Goal: Information Seeking & Learning: Learn about a topic

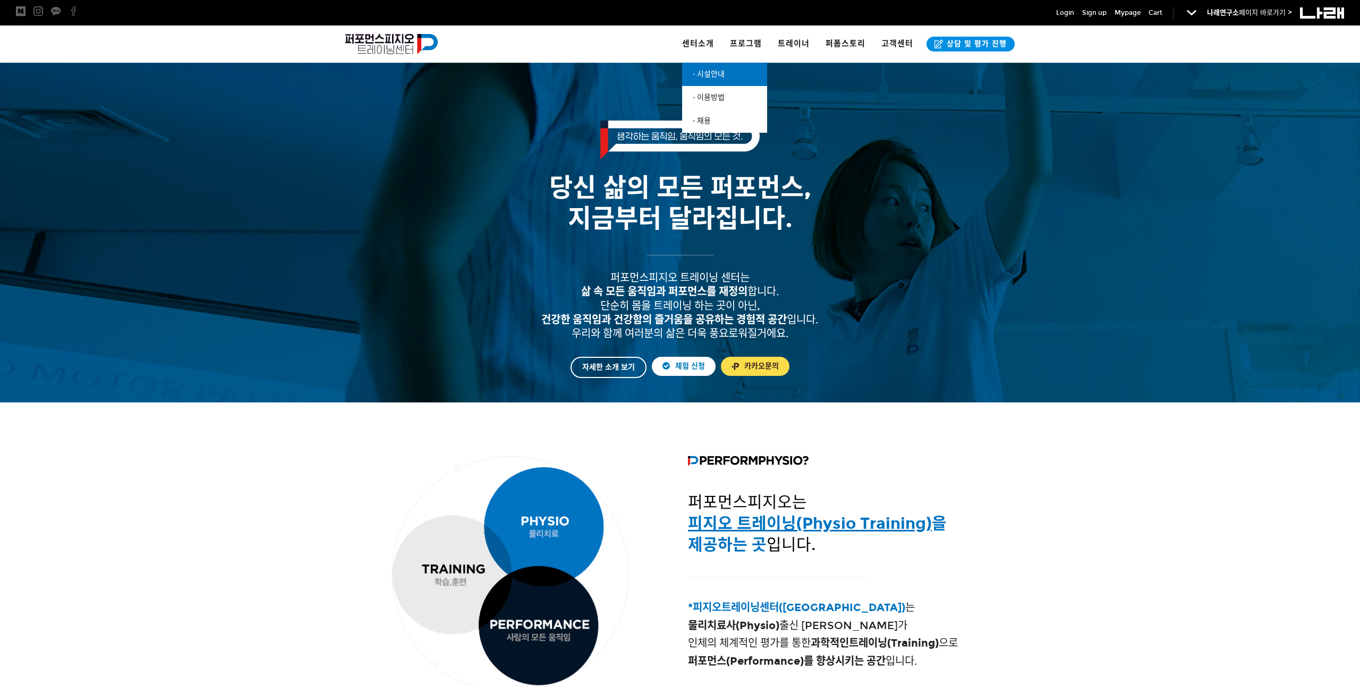
click at [722, 72] on span "· 시설안내" at bounding box center [709, 74] width 32 height 9
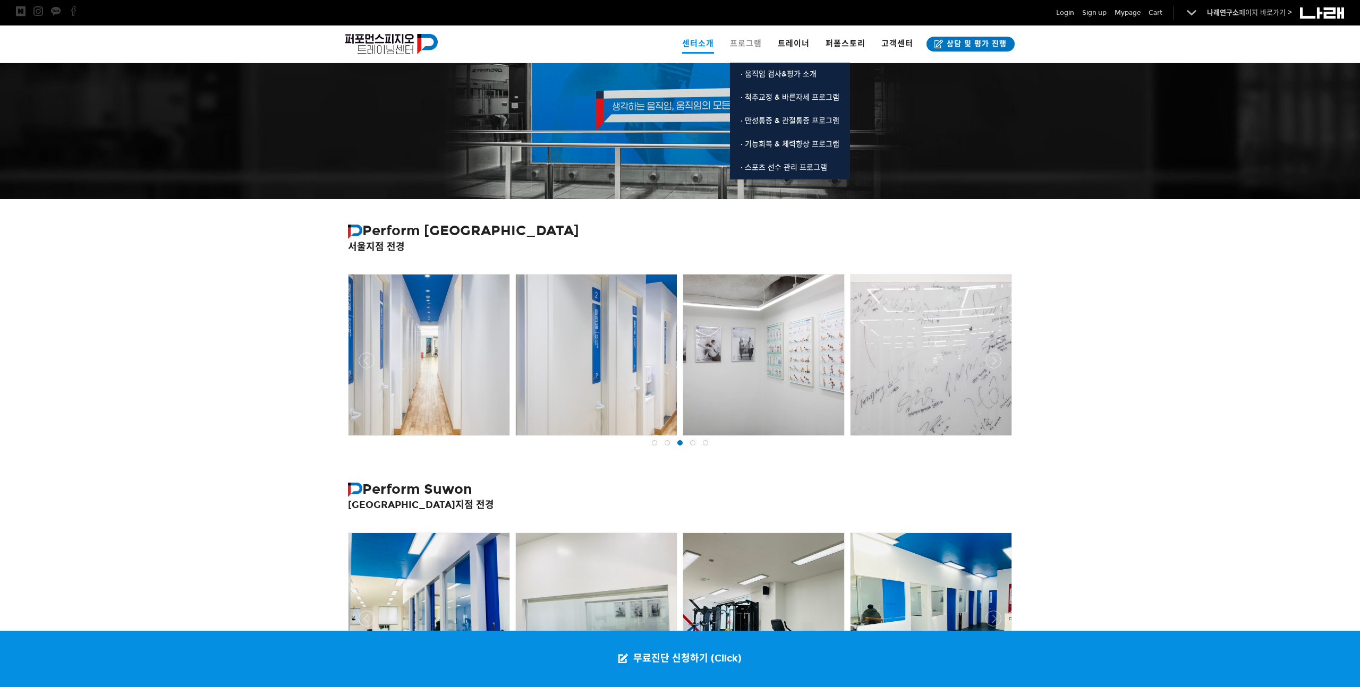
scroll to position [49, 0]
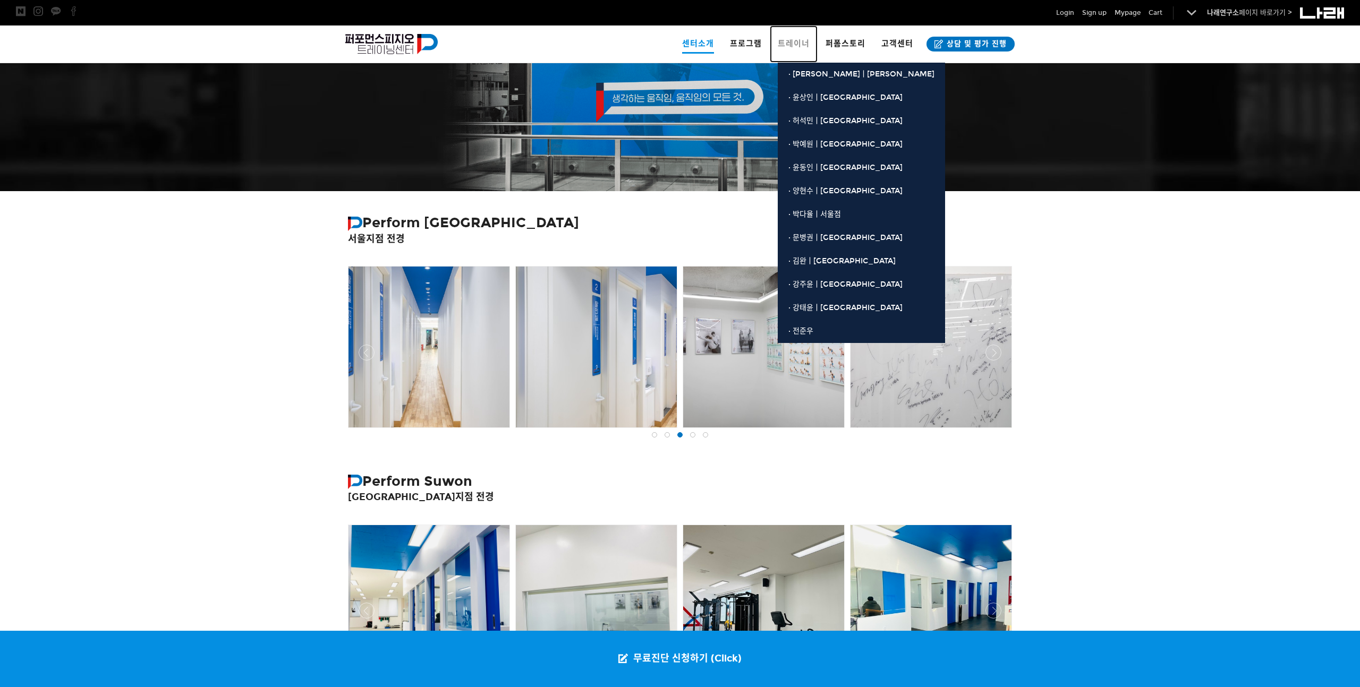
click at [805, 43] on span "트레이너" at bounding box center [794, 44] width 32 height 10
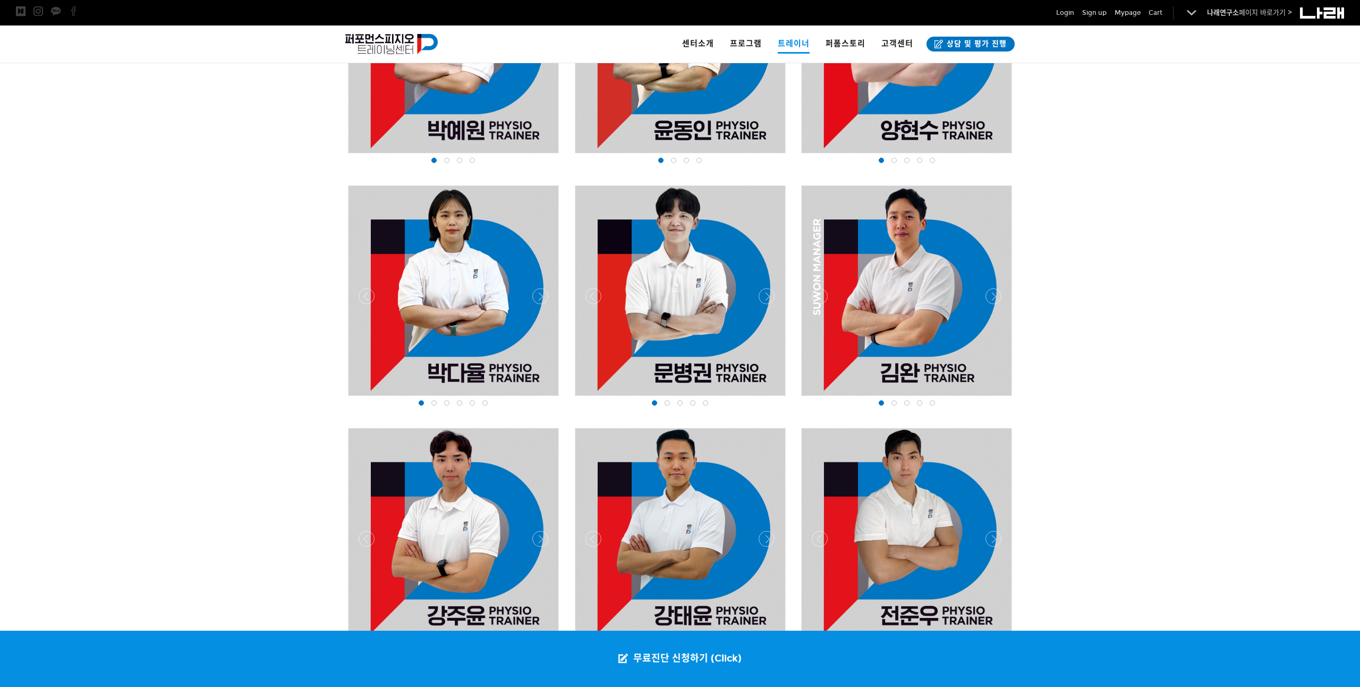
scroll to position [1222, 0]
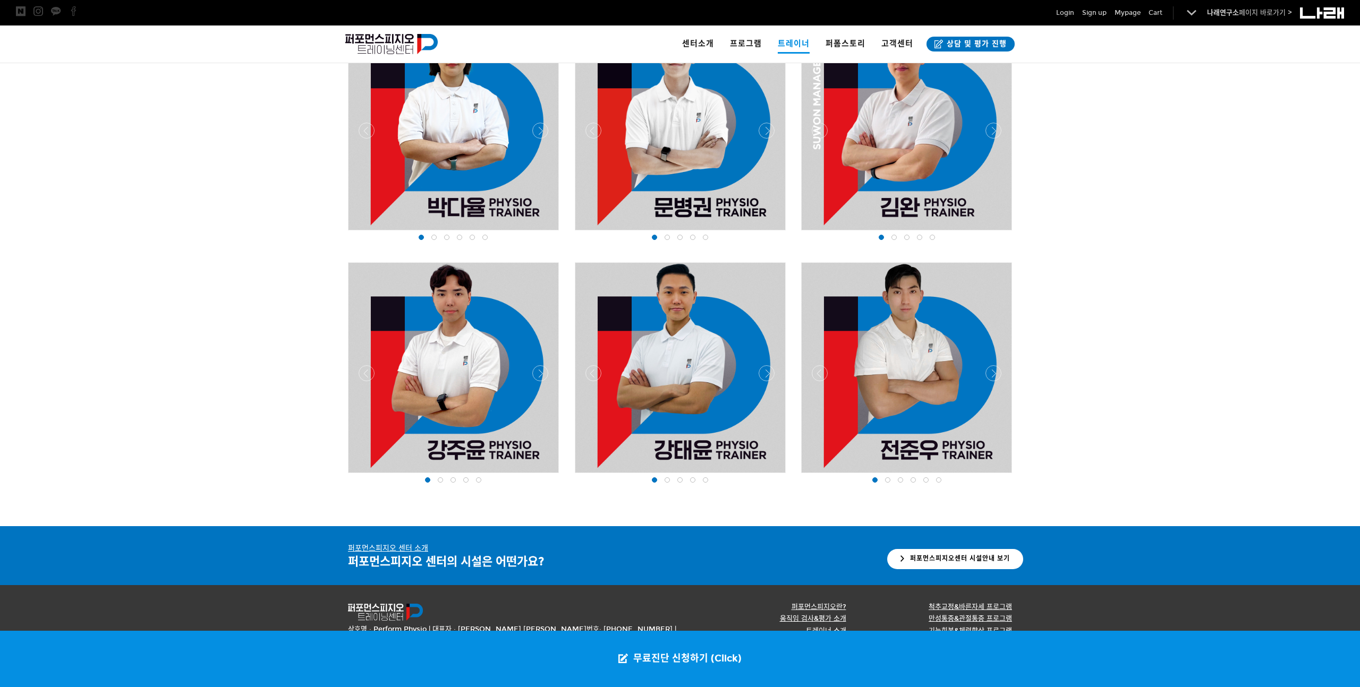
click at [668, 479] on span at bounding box center [667, 480] width 5 height 5
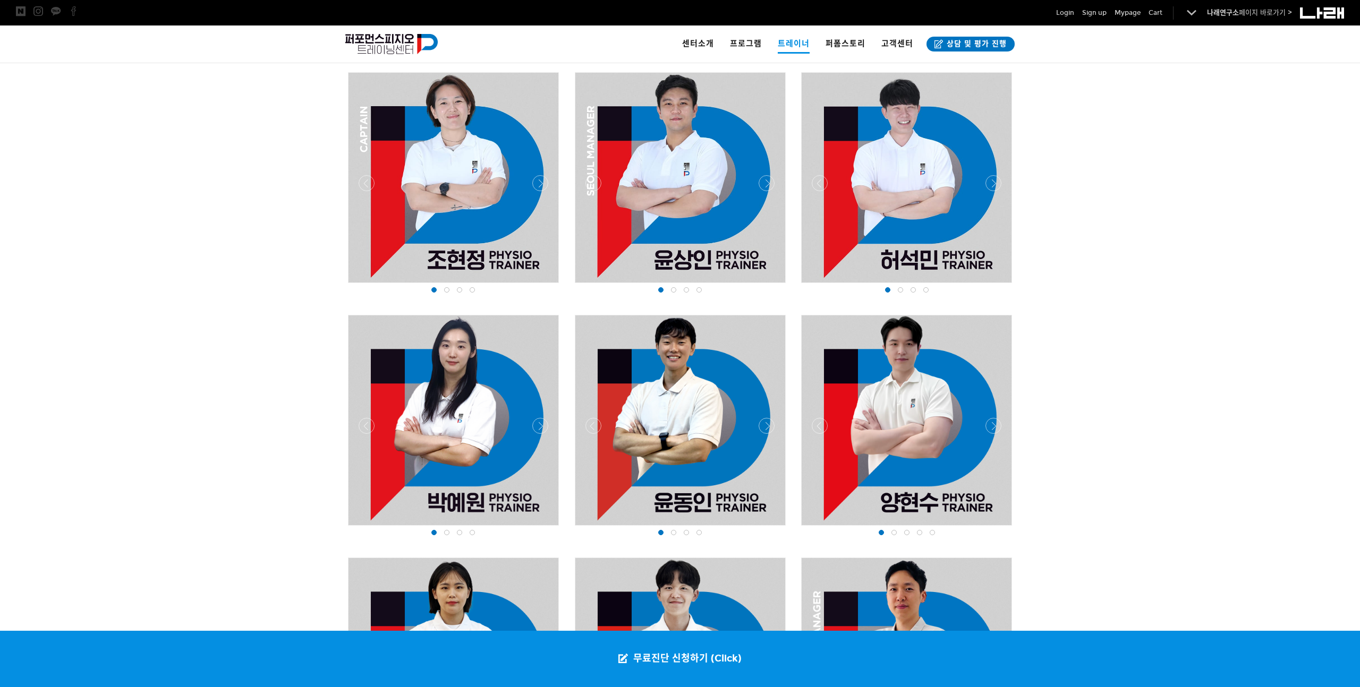
scroll to position [690, 0]
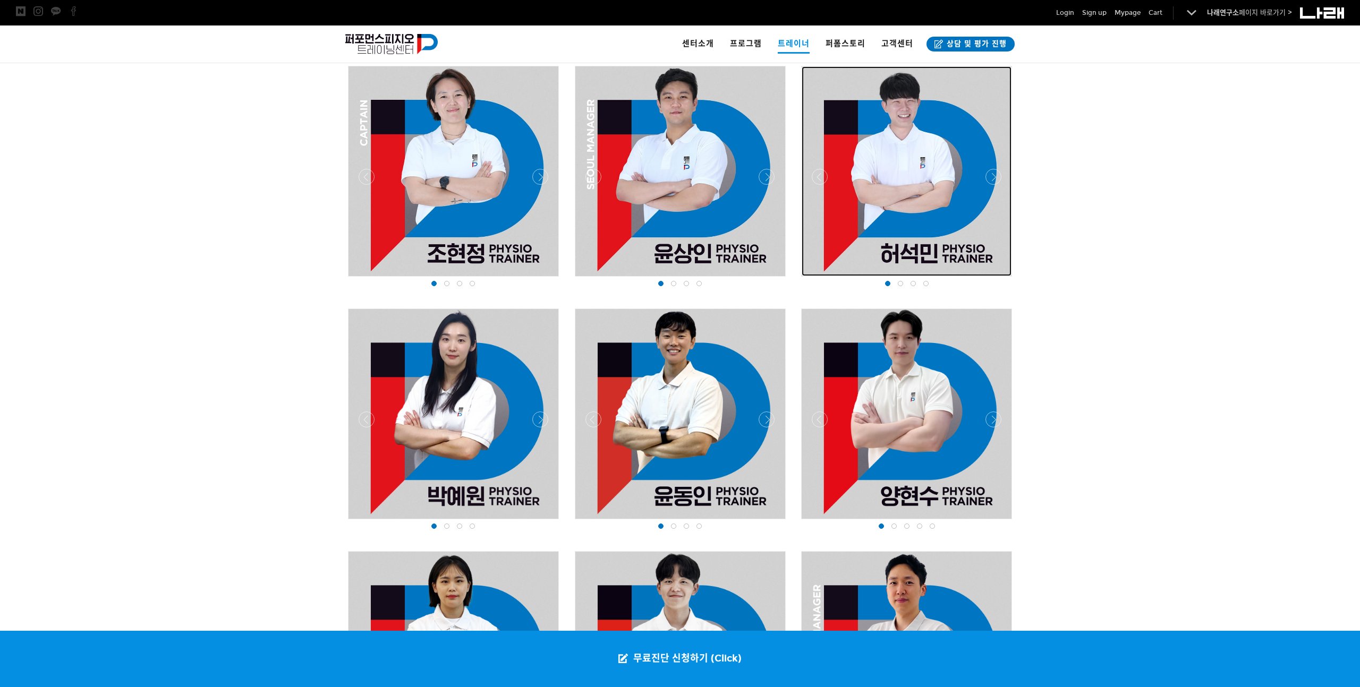
click at [893, 194] on div at bounding box center [907, 171] width 210 height 210
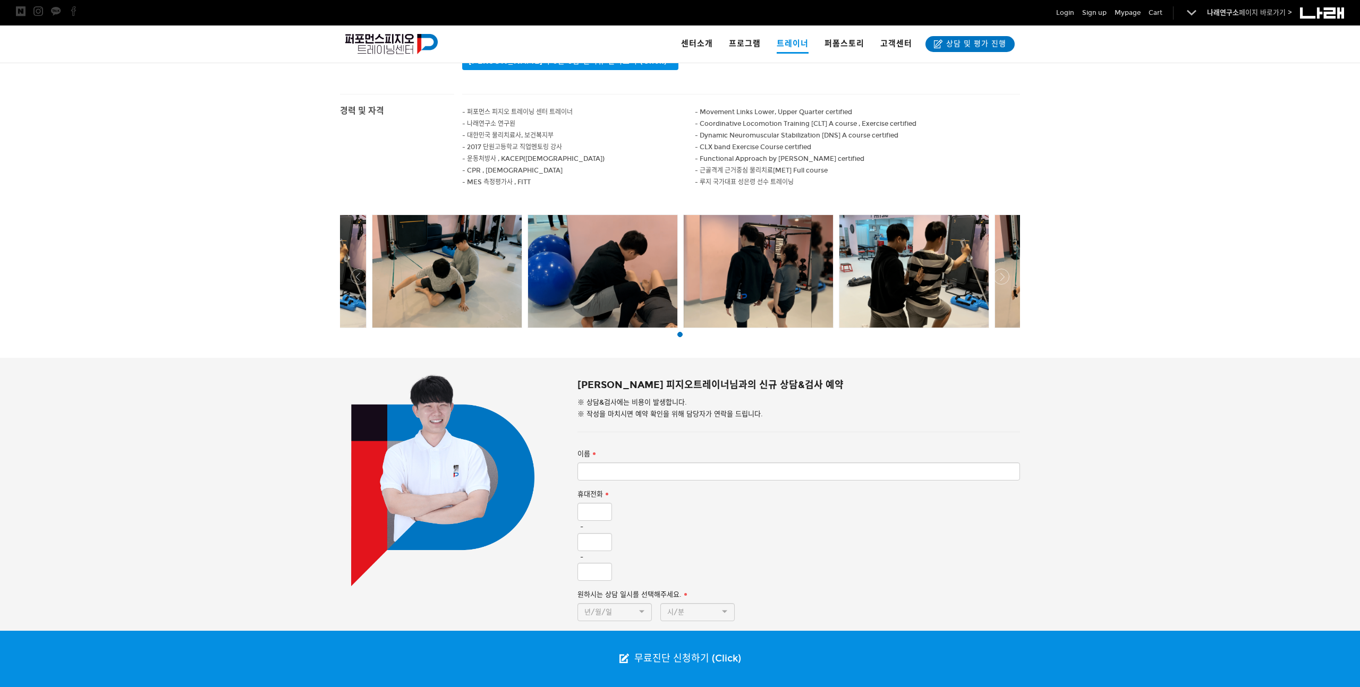
scroll to position [383, 0]
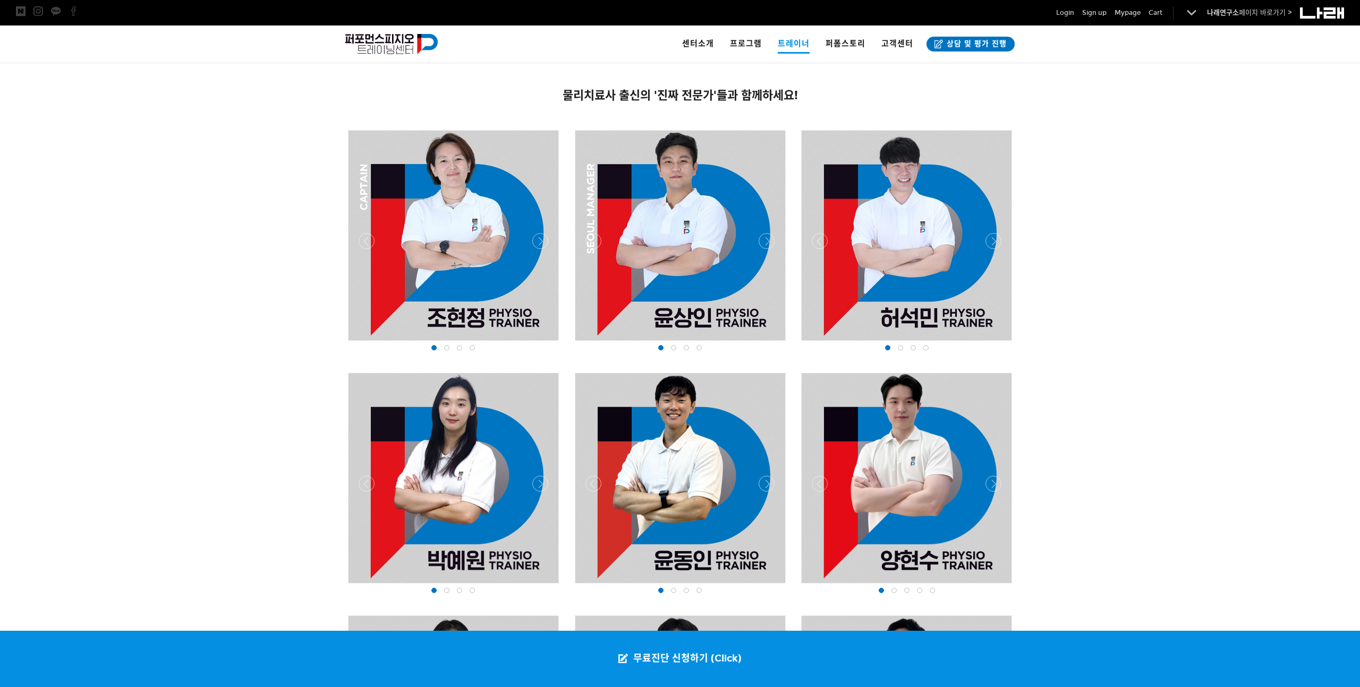
scroll to position [625, 0]
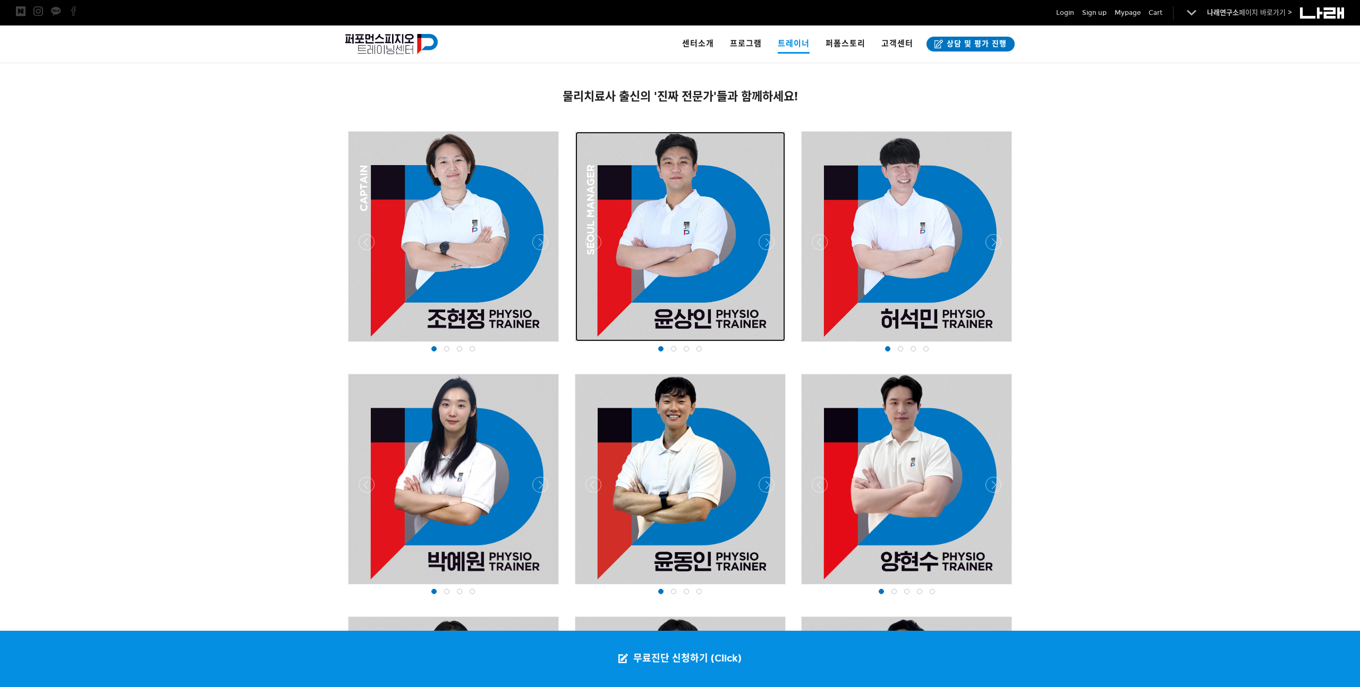
click at [658, 271] on div at bounding box center [680, 237] width 210 height 210
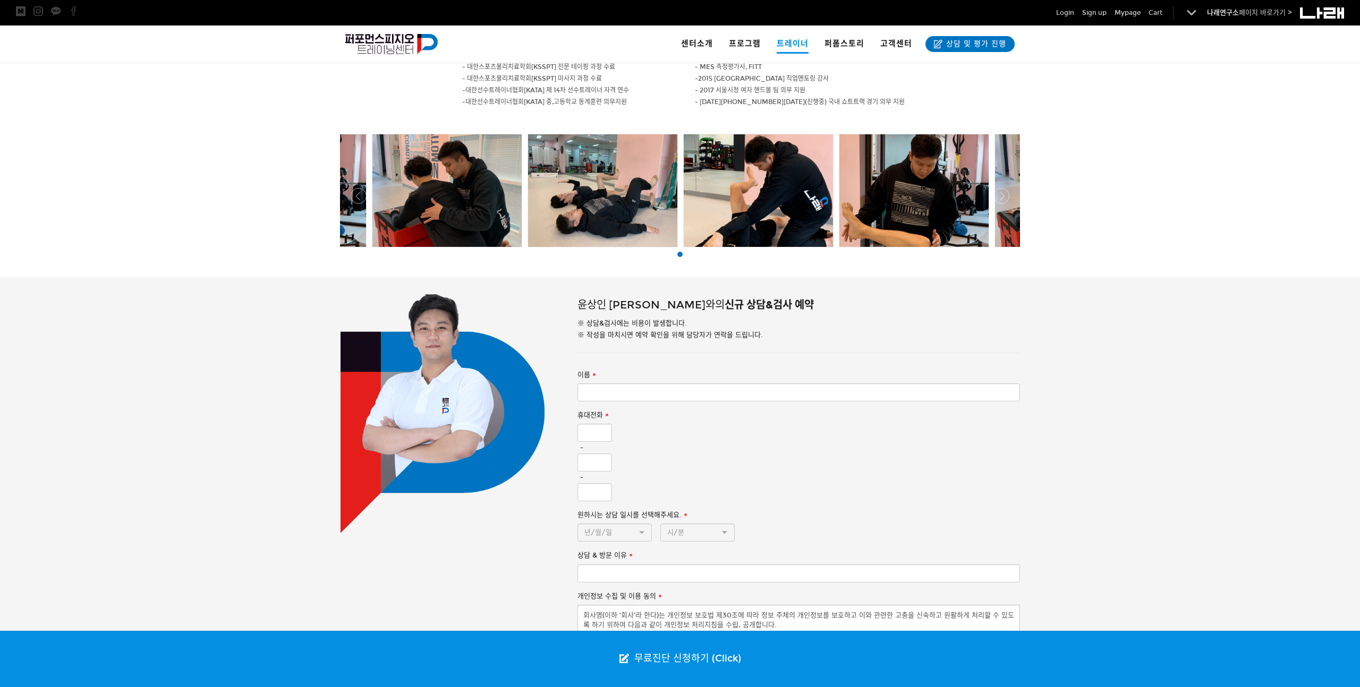
scroll to position [475, 0]
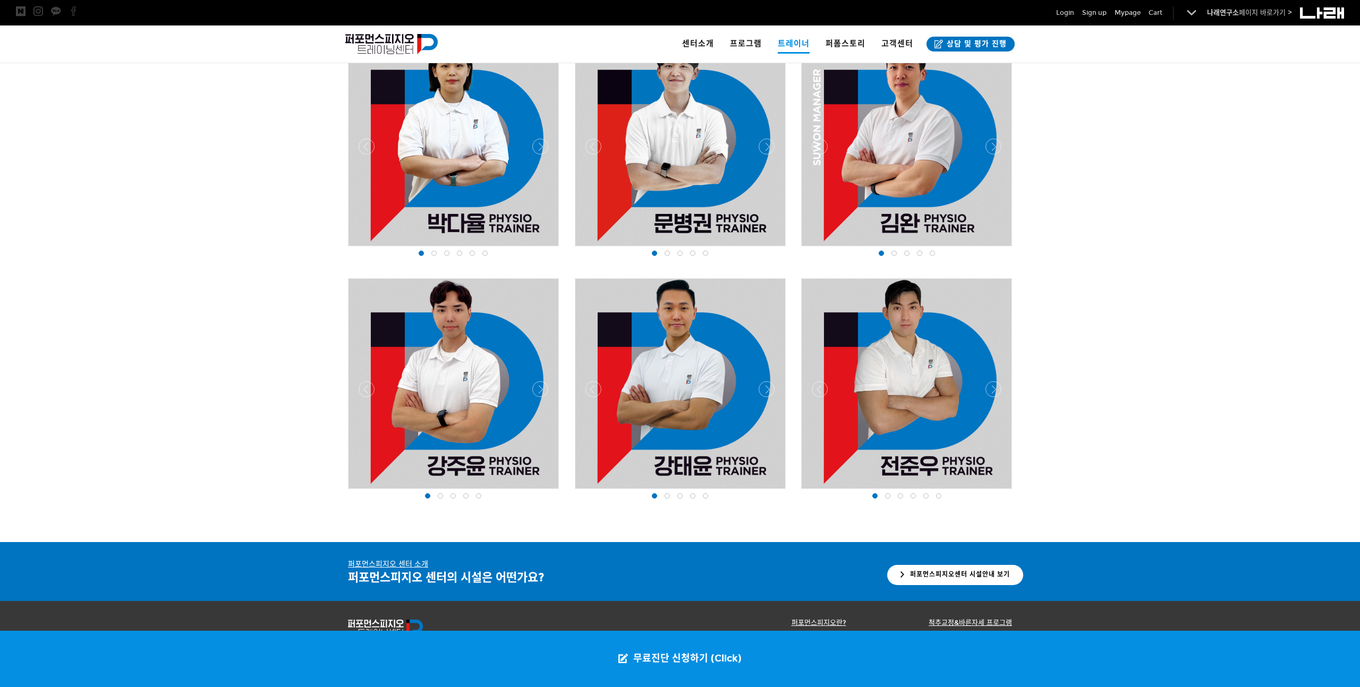
scroll to position [1207, 0]
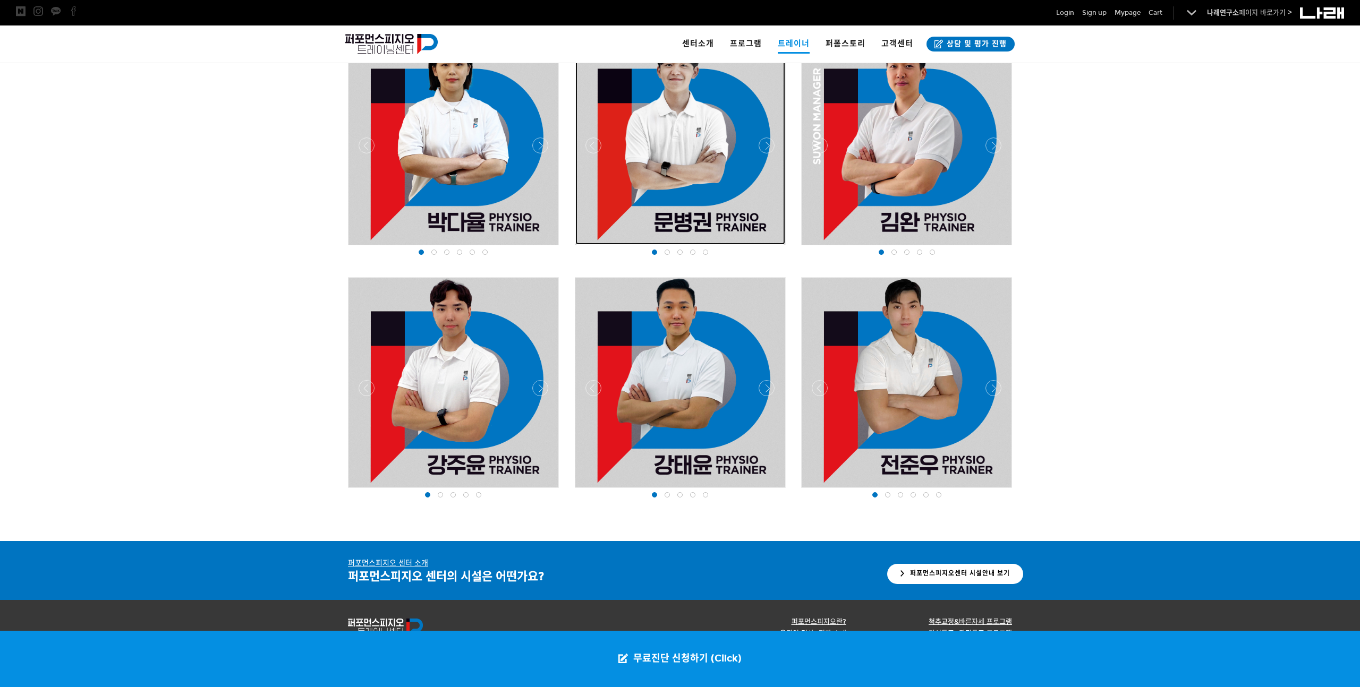
click at [693, 171] on div at bounding box center [680, 140] width 210 height 210
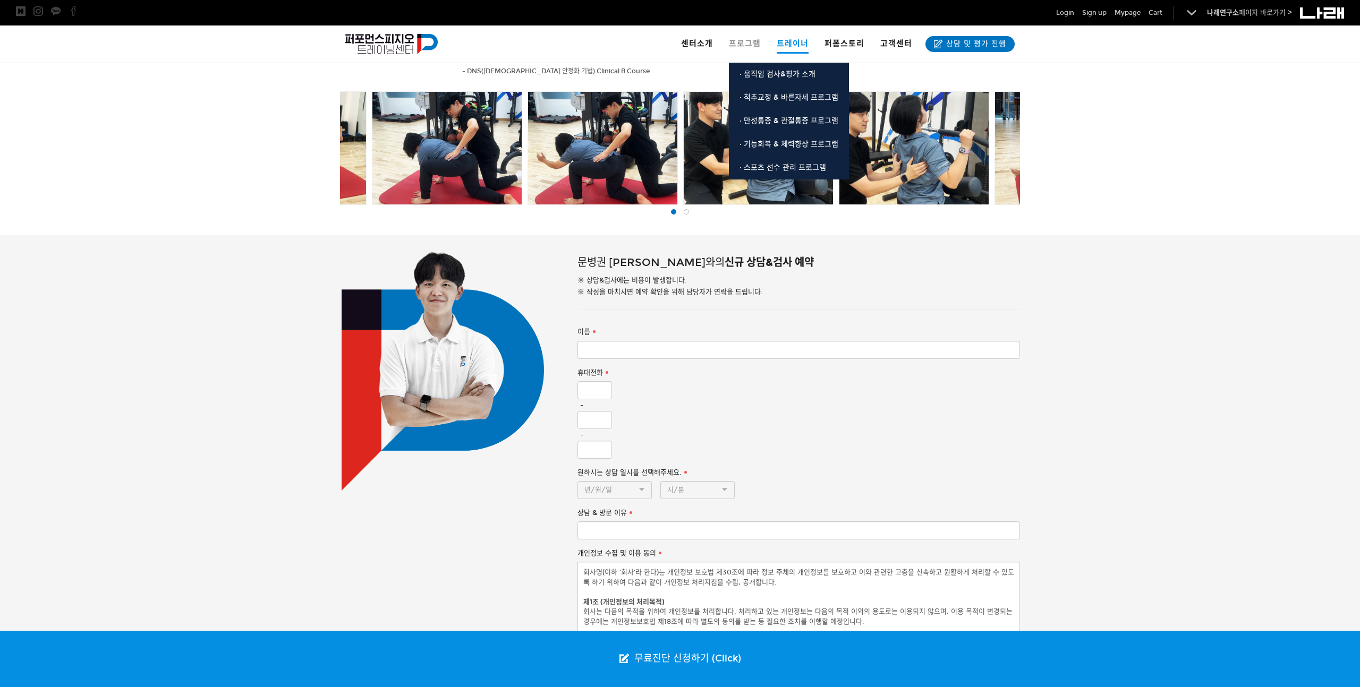
scroll to position [464, 0]
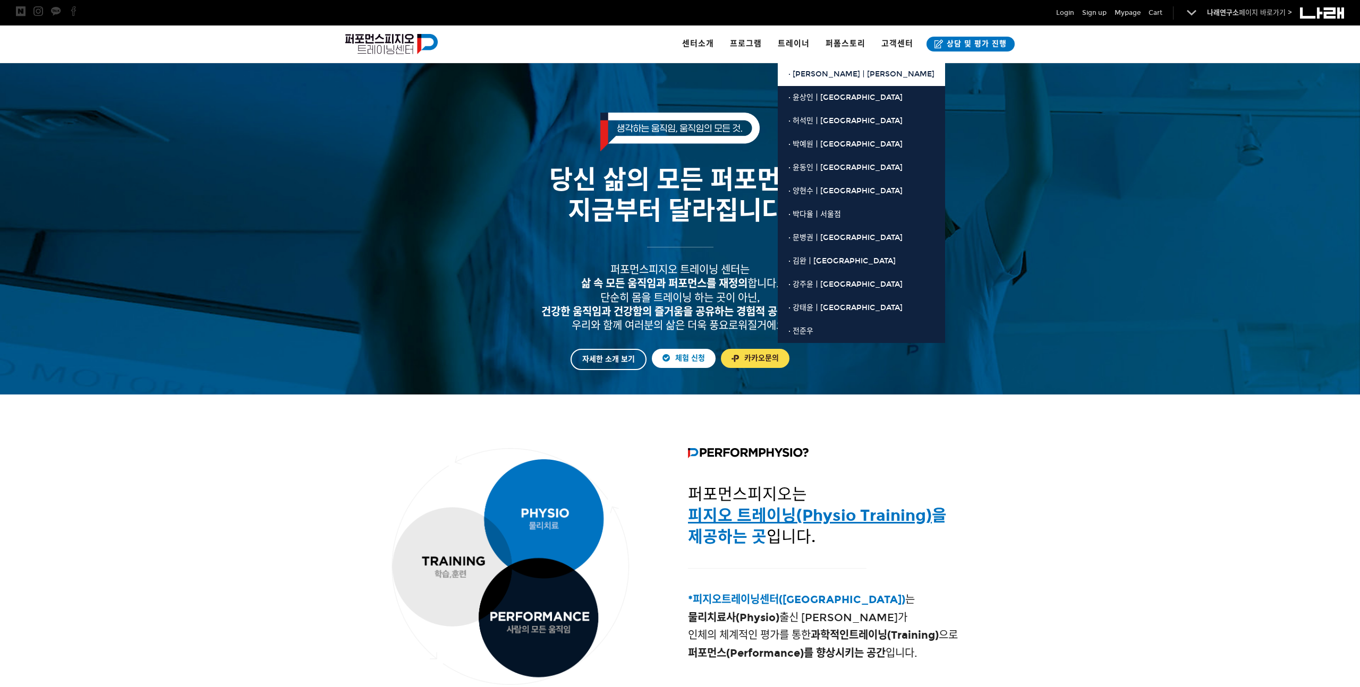
scroll to position [9, 0]
click at [829, 78] on span "· [PERSON_NAME]ㅣ[PERSON_NAME]" at bounding box center [861, 74] width 146 height 9
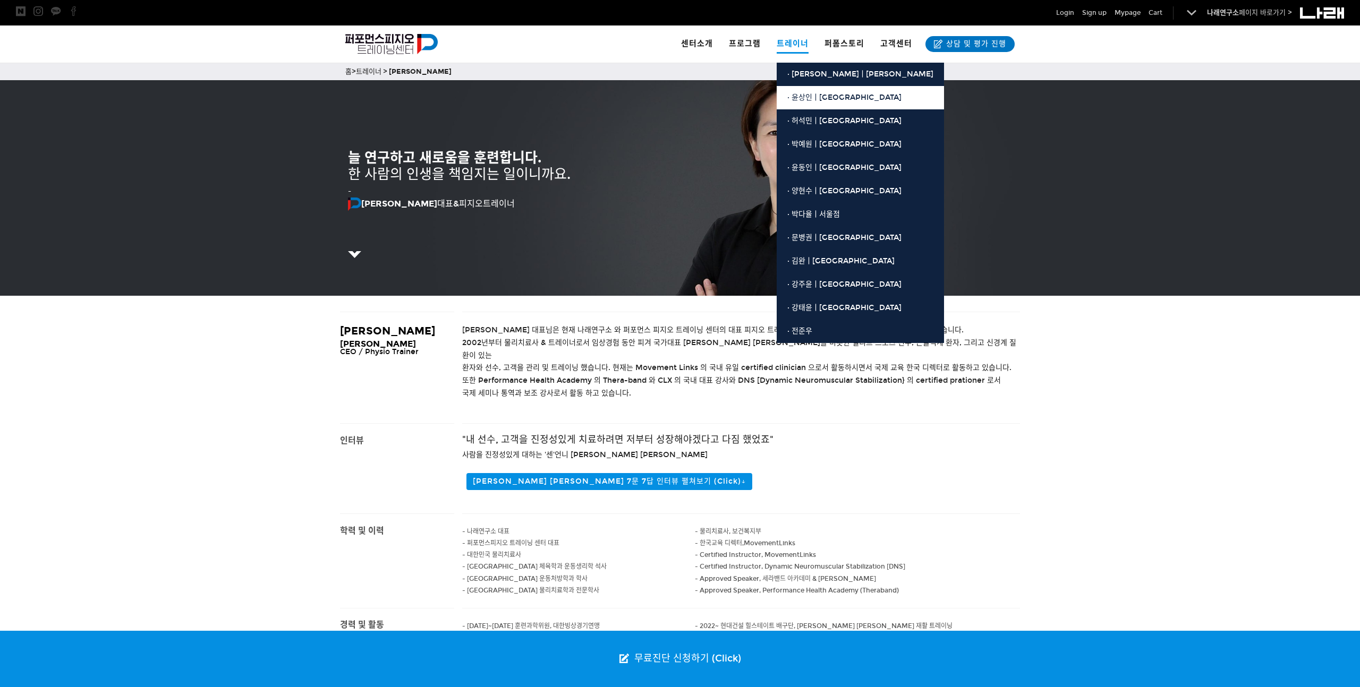
click at [807, 99] on span "· 윤상인ㅣ[GEOGRAPHIC_DATA]" at bounding box center [844, 97] width 114 height 9
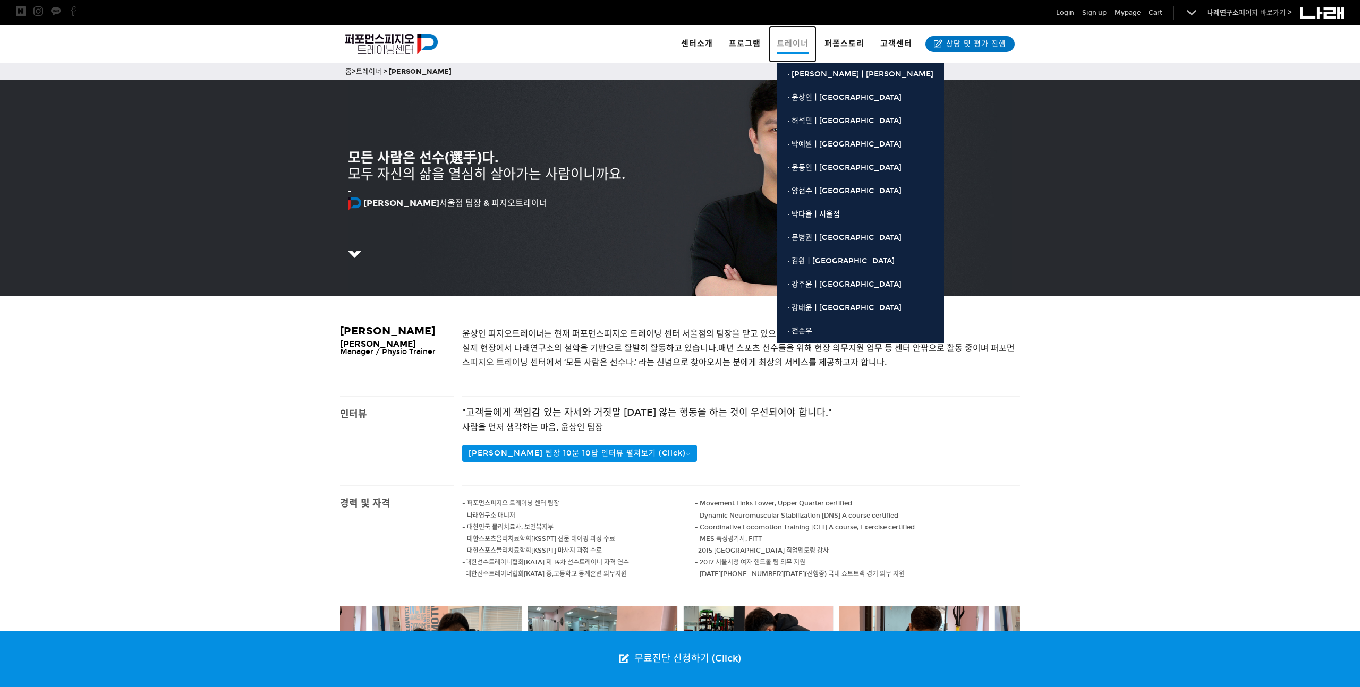
click at [803, 45] on span "트레이너" at bounding box center [793, 43] width 32 height 20
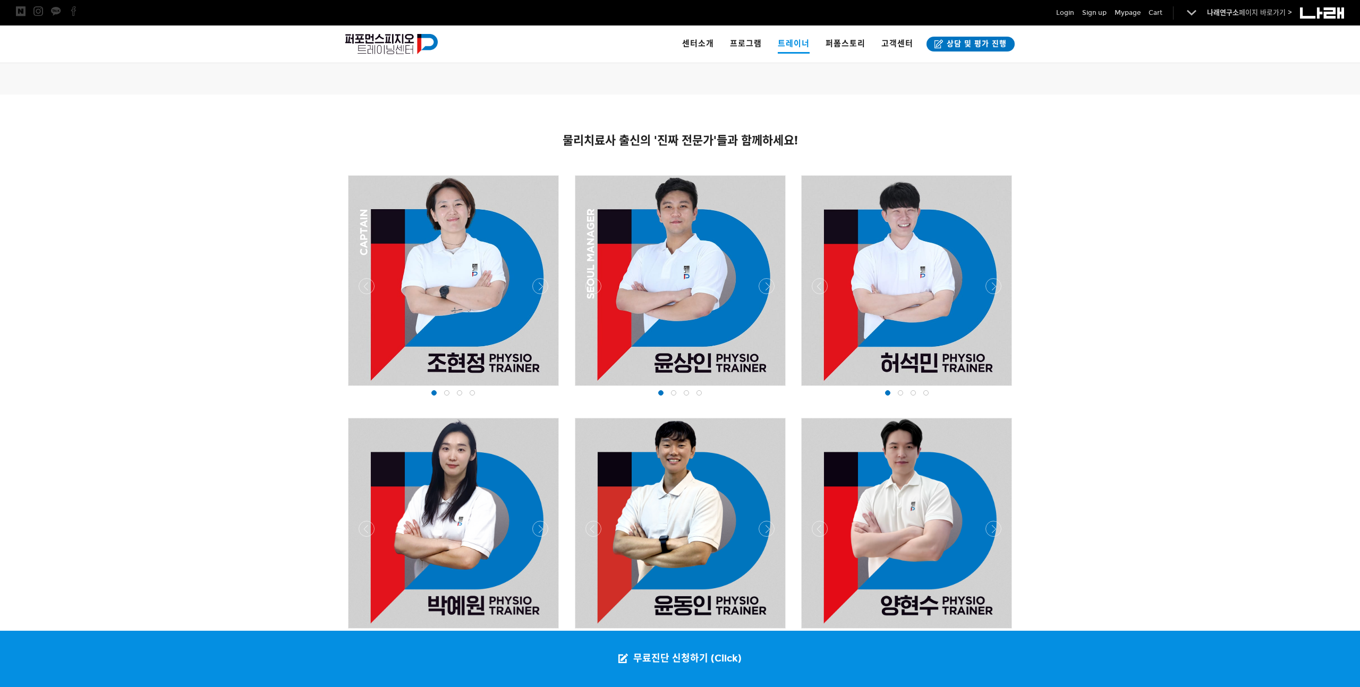
scroll to position [582, 0]
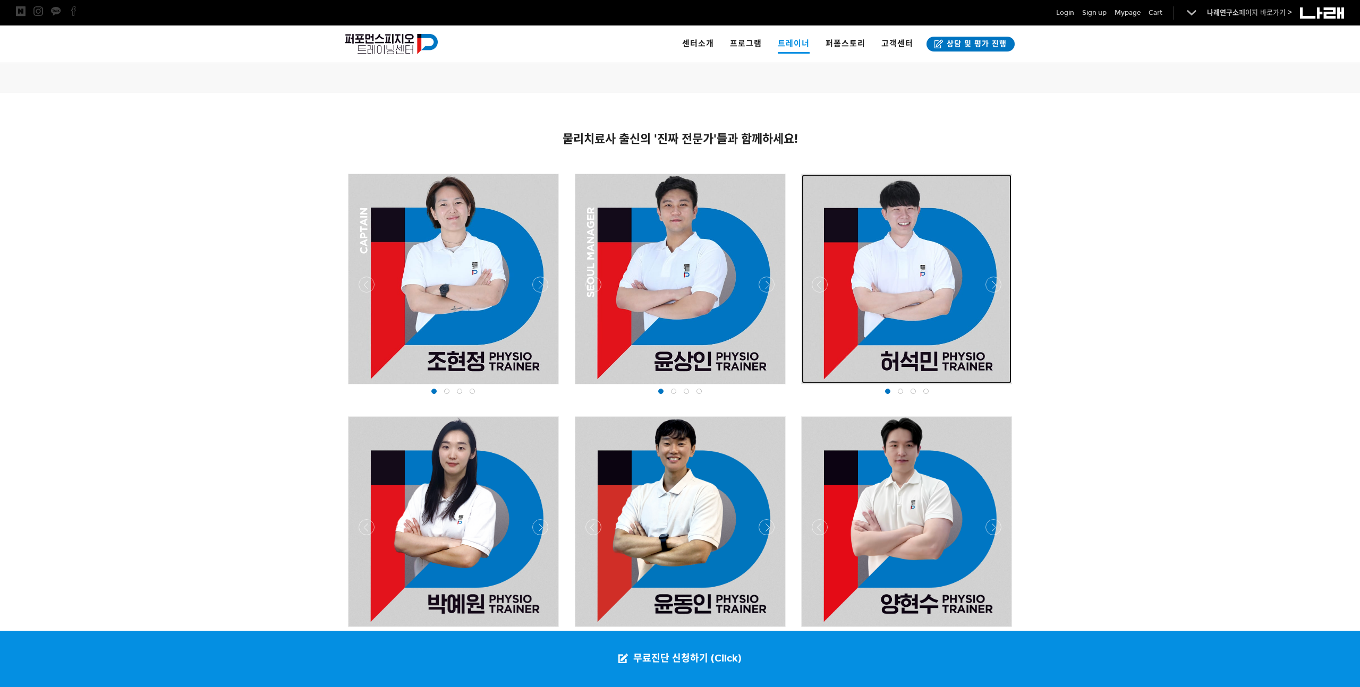
click at [903, 249] on div at bounding box center [907, 279] width 210 height 210
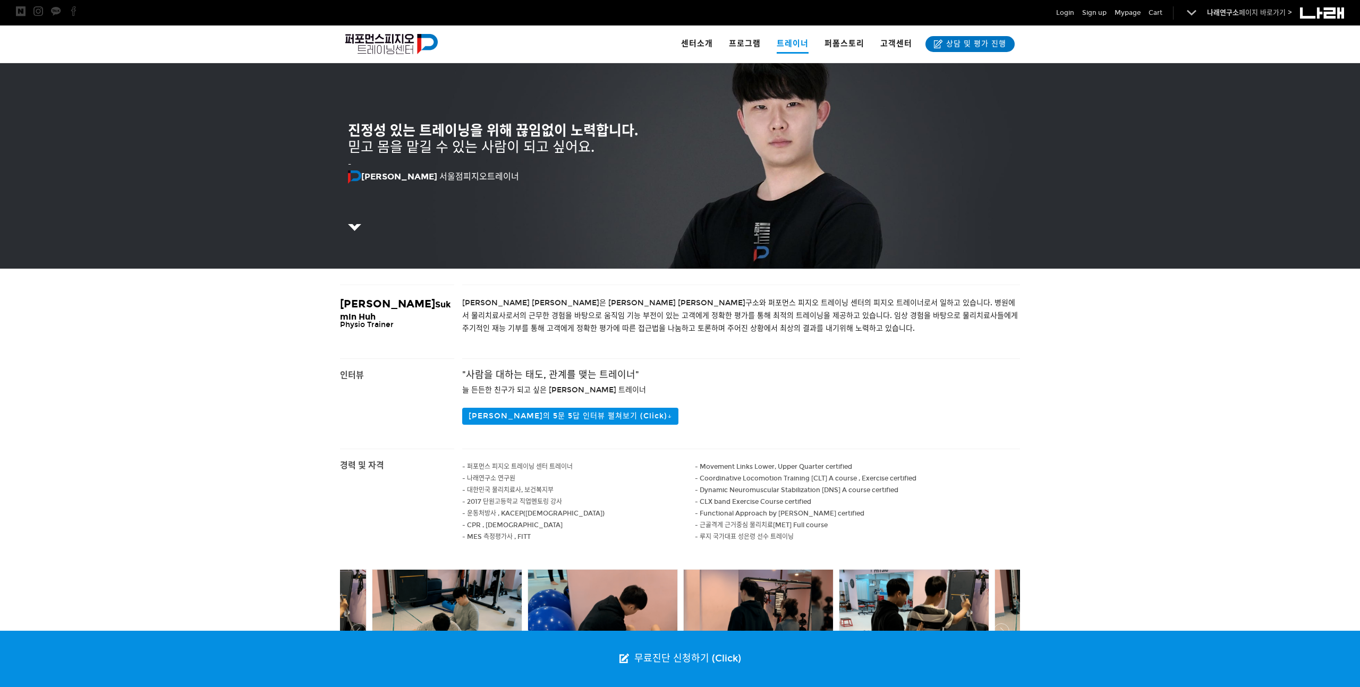
scroll to position [25, 0]
